Goal: Navigation & Orientation: Find specific page/section

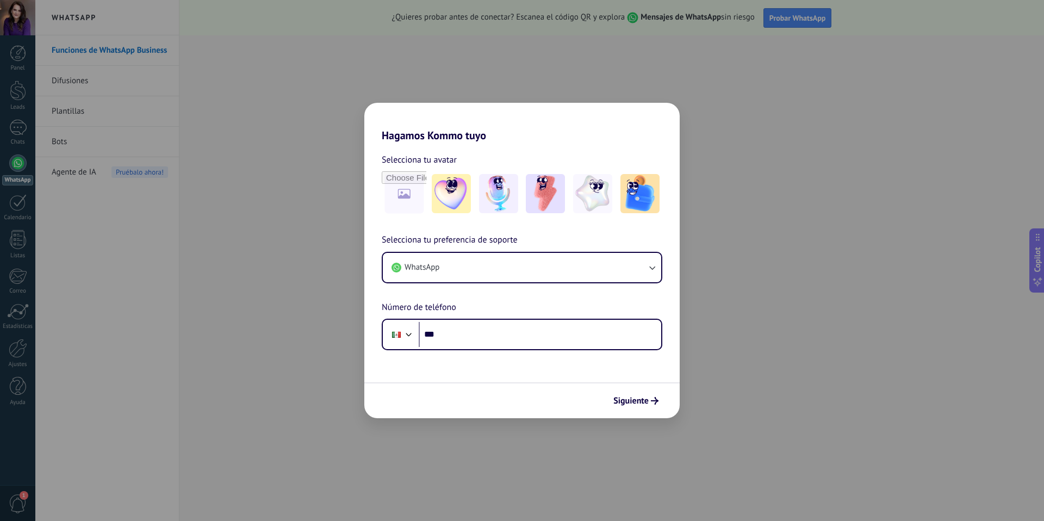
click at [706, 59] on div "Hagamos Kommo tuyo Selecciona tu avatar Selecciona tu preferencia de soporte Wh…" at bounding box center [522, 260] width 1044 height 521
